Goal: Task Accomplishment & Management: Use online tool/utility

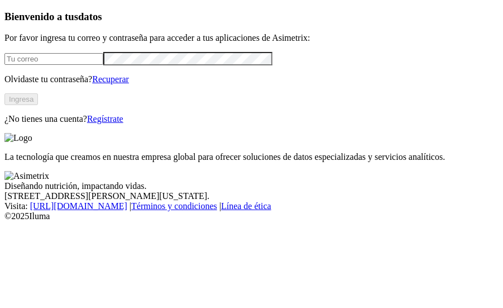
click at [84, 65] on input "email" at bounding box center [53, 59] width 99 height 12
type input "[PERSON_NAME][EMAIL_ADDRESS][PERSON_NAME][DOMAIN_NAME]"
click input "submit" at bounding box center [0, 0] width 0 height 0
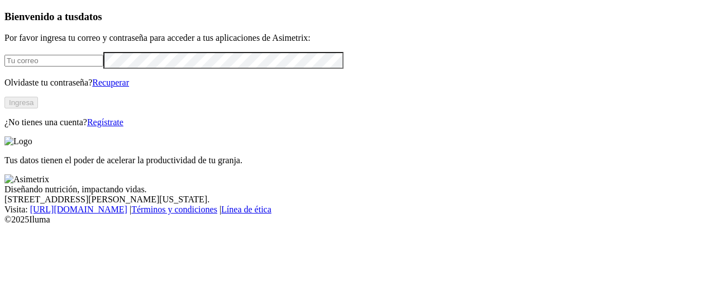
click at [103, 66] on input "email" at bounding box center [53, 61] width 99 height 12
type input "[PERSON_NAME][EMAIL_ADDRESS][PERSON_NAME][DOMAIN_NAME]"
click input "submit" at bounding box center [0, 0] width 0 height 0
click at [166, 68] on form at bounding box center [357, 60] width 706 height 16
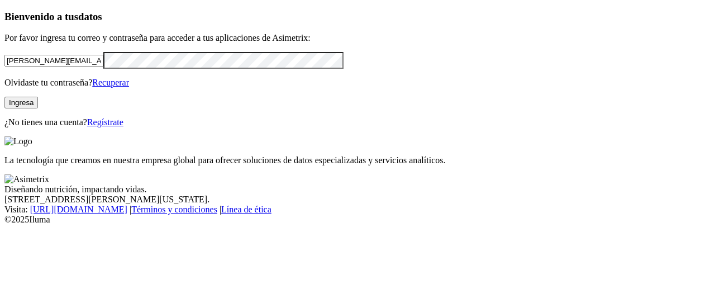
click input "submit" at bounding box center [0, 0] width 0 height 0
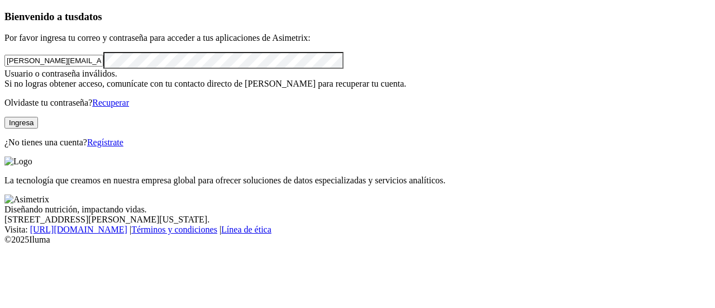
click at [103, 66] on input "[PERSON_NAME][EMAIL_ADDRESS][PERSON_NAME][DOMAIN_NAME]" at bounding box center [53, 61] width 99 height 12
click input "submit" at bounding box center [0, 0] width 0 height 0
click at [103, 66] on input "valentina.londonor" at bounding box center [53, 61] width 99 height 12
type input "[PERSON_NAME][EMAIL_ADDRESS][PERSON_NAME][DOMAIN_NAME]"
click input "submit" at bounding box center [0, 0] width 0 height 0
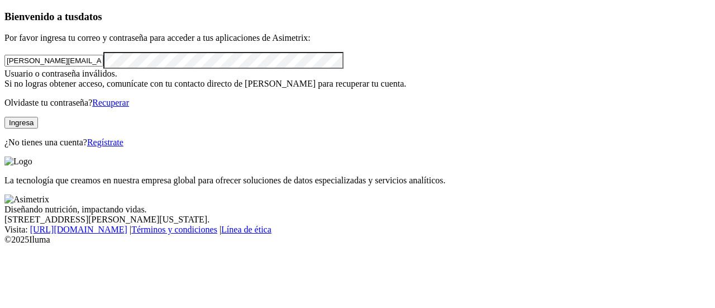
click input "submit" at bounding box center [0, 0] width 0 height 0
